Goal: Navigation & Orientation: Find specific page/section

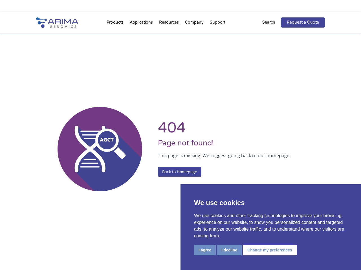
click at [180, 17] on li "Resources Resource Library Documentation Publications Literature Videos Blog Bi…" at bounding box center [169, 23] width 26 height 19
click at [205, 250] on button "I agree" at bounding box center [205, 250] width 22 height 10
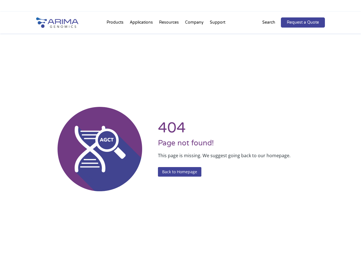
click at [229, 250] on div "404 Page not found! This page is missing. We suggest going back to our homepage…" at bounding box center [180, 149] width 289 height 270
click at [269, 250] on div "404 Page not found! This page is missing. We suggest going back to our homepage…" at bounding box center [180, 149] width 289 height 270
click at [180, 23] on li "Resources Resource Library Documentation Publications Literature Videos Blog Bi…" at bounding box center [169, 23] width 26 height 19
click at [116, 24] on li "Products Clinical Services Aventa FusionPlus Aventa [MEDICAL_DATA] Research Pro…" at bounding box center [114, 23] width 23 height 19
click at [169, 24] on li "Resources Resource Library Documentation Publications Literature Videos Blog Bi…" at bounding box center [169, 23] width 26 height 19
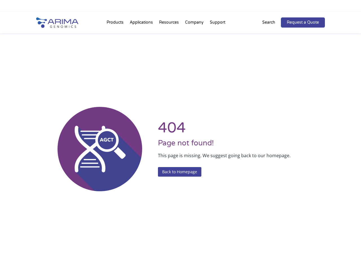
click at [194, 24] on li "Company About + Team Careers Events Press + News" at bounding box center [194, 23] width 25 height 19
click at [217, 24] on li "Support FAQs Contact Us" at bounding box center [218, 23] width 22 height 19
click at [272, 23] on p "Search" at bounding box center [268, 22] width 13 height 7
